Goal: Transaction & Acquisition: Download file/media

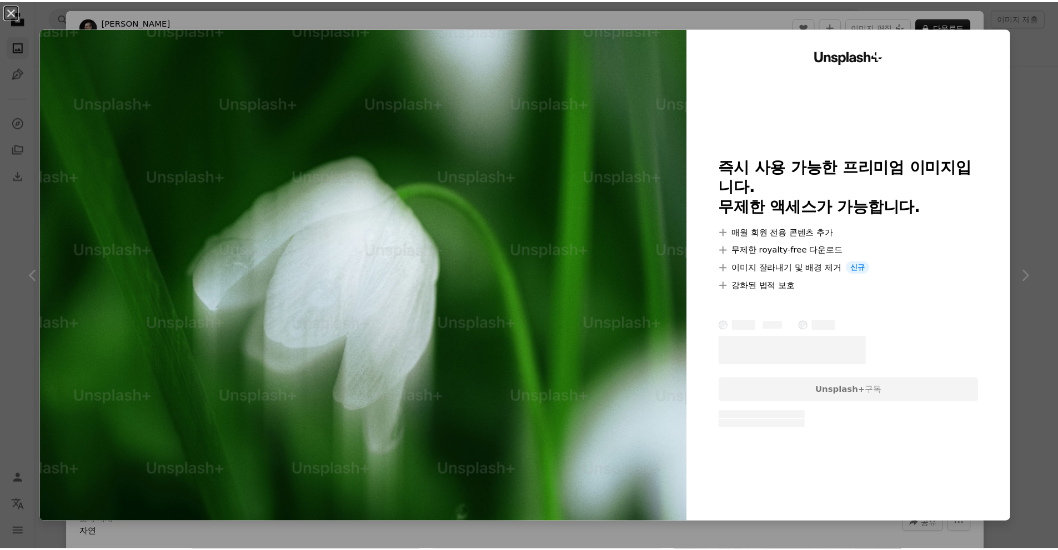
scroll to position [1, 0]
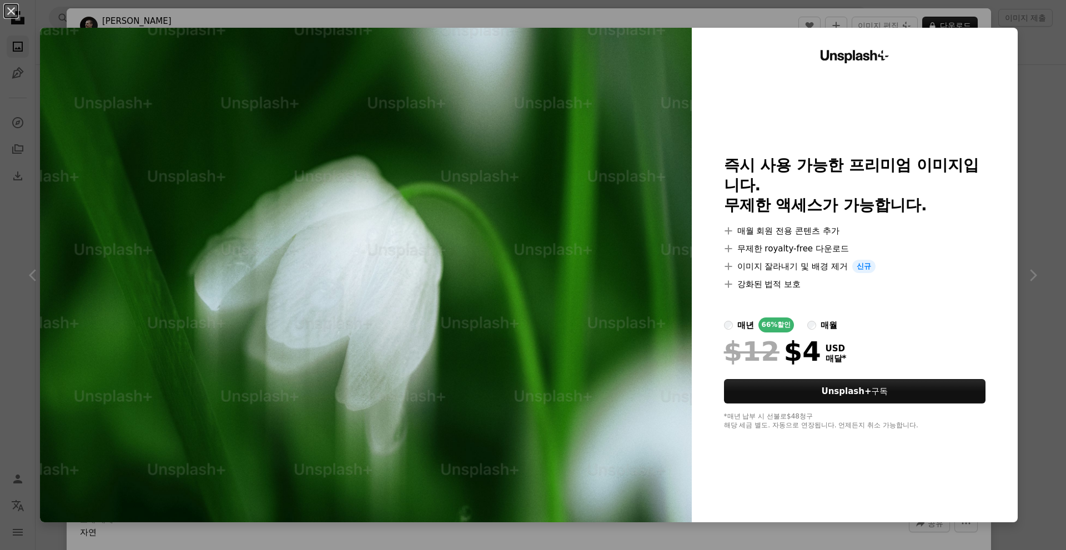
click at [1035, 58] on div "An X shape Unsplash+ 즉시 사용 가능한 프리미엄 이미지입니다. 무제한 액세스가 가능합니다. A plus sign 매월 회원 전…" at bounding box center [533, 275] width 1066 height 550
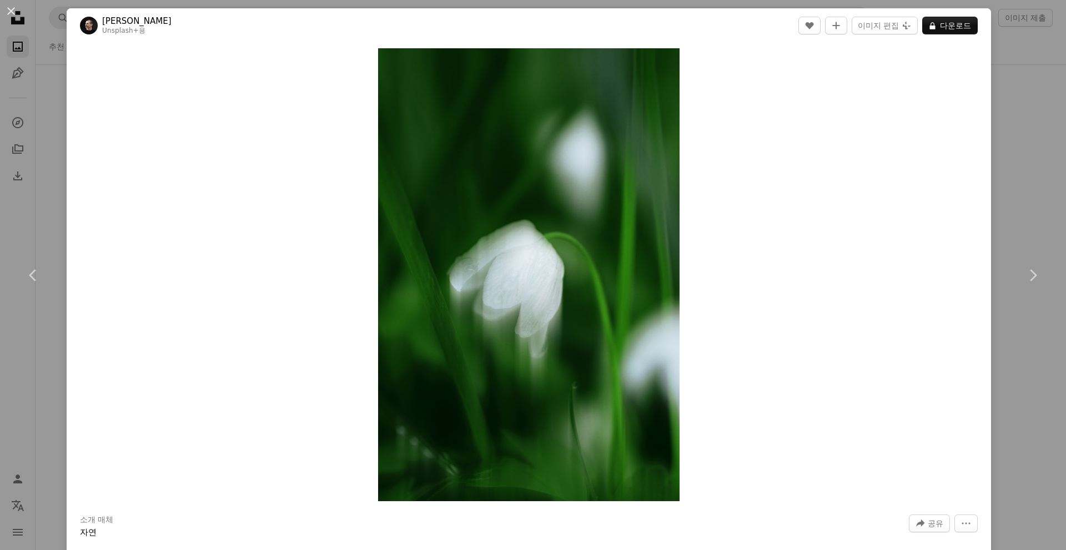
click at [1020, 58] on div "An X shape Chevron left Chevron right [PERSON_NAME] Unsplash+ 용 A heart A plus …" at bounding box center [533, 275] width 1066 height 550
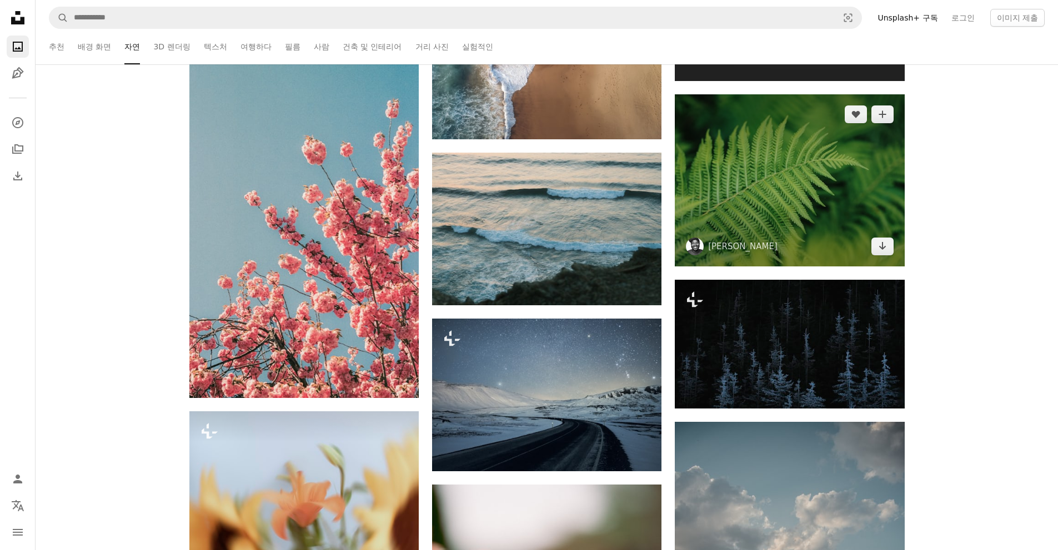
click at [784, 194] on img at bounding box center [789, 180] width 229 height 172
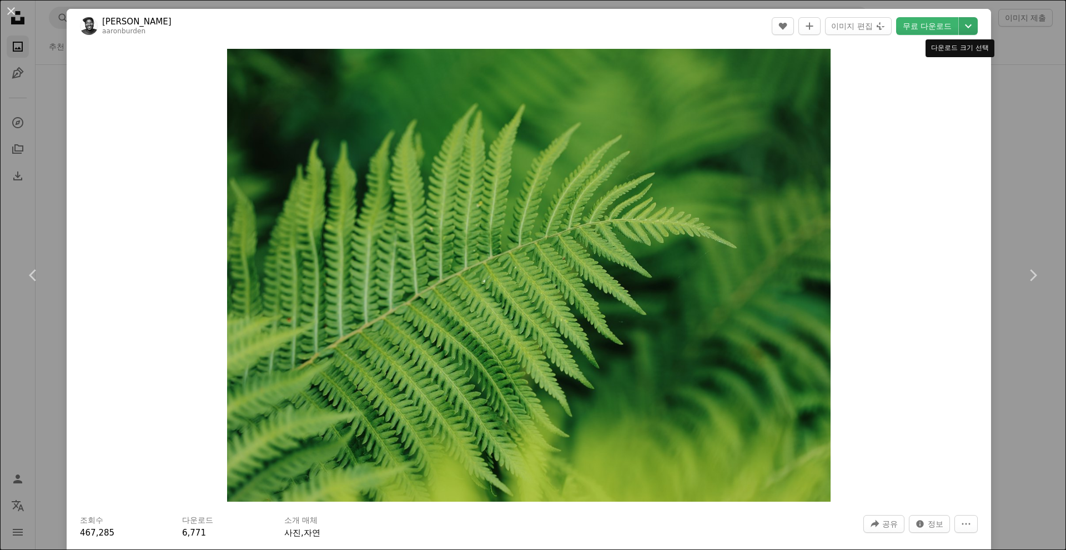
click at [962, 28] on icon "Chevron down" at bounding box center [969, 25] width 18 height 13
click at [931, 23] on dialog "An X shape Chevron left Chevron right [PERSON_NAME] aaronburden A heart A plus …" at bounding box center [533, 275] width 1066 height 550
click at [922, 27] on link "무료 다운로드" at bounding box center [927, 26] width 62 height 18
